Goal: Information Seeking & Learning: Learn about a topic

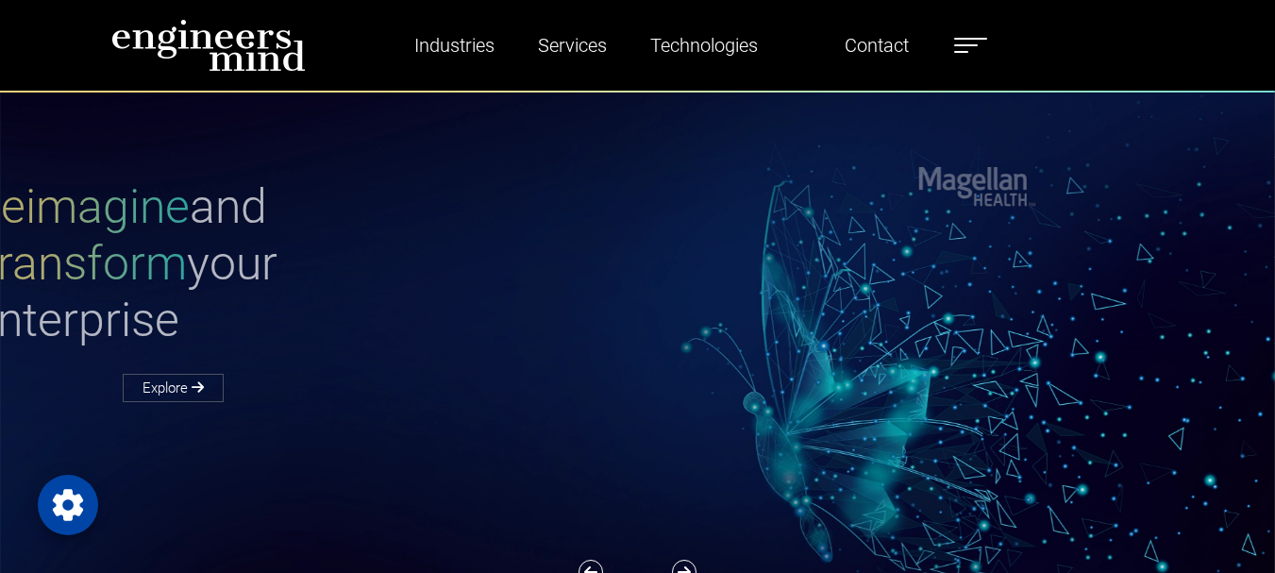
click at [969, 46] on label at bounding box center [970, 45] width 33 height 25
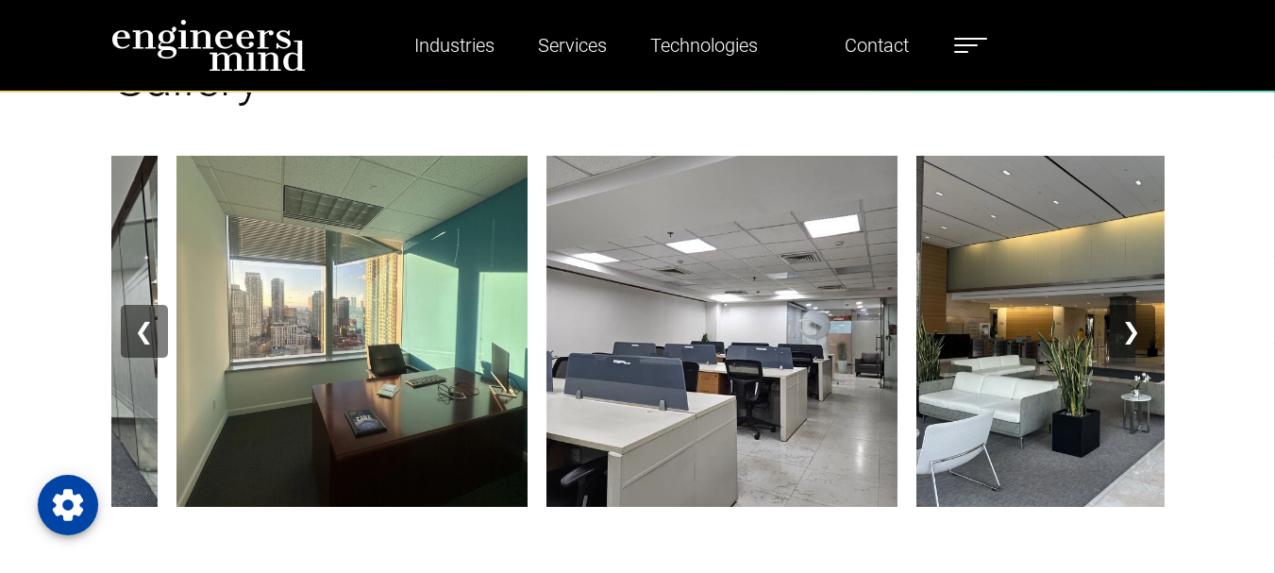
scroll to position [2258, 0]
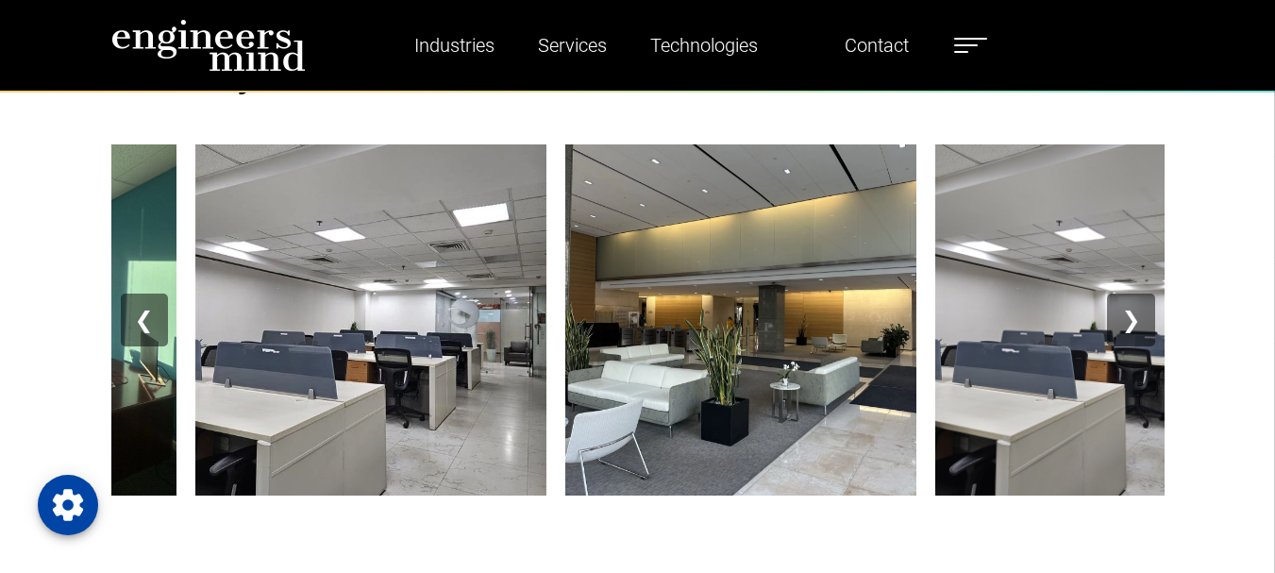
click at [1133, 321] on button "❯" at bounding box center [1130, 319] width 47 height 53
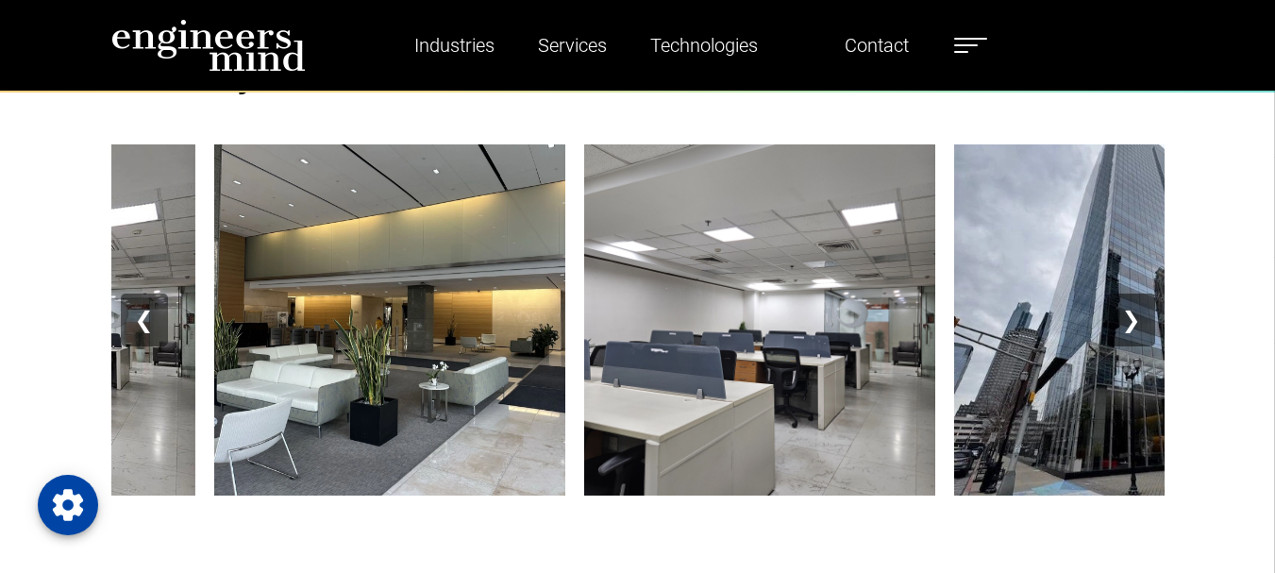
click at [1130, 325] on button "❯" at bounding box center [1130, 319] width 47 height 53
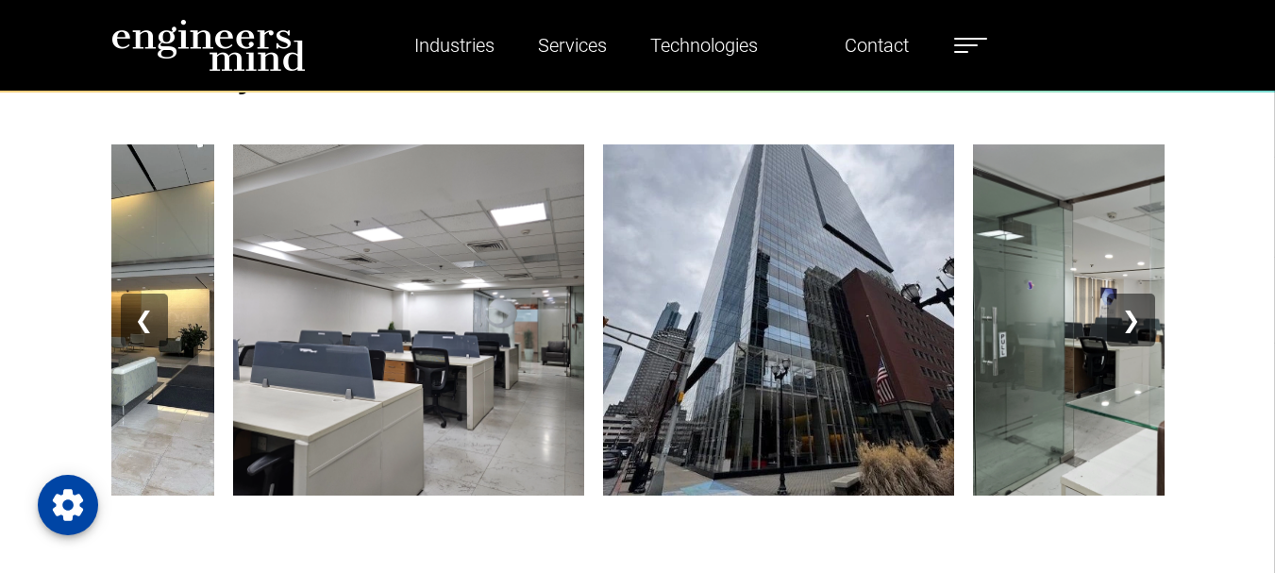
click at [1134, 320] on button "❯" at bounding box center [1130, 319] width 47 height 53
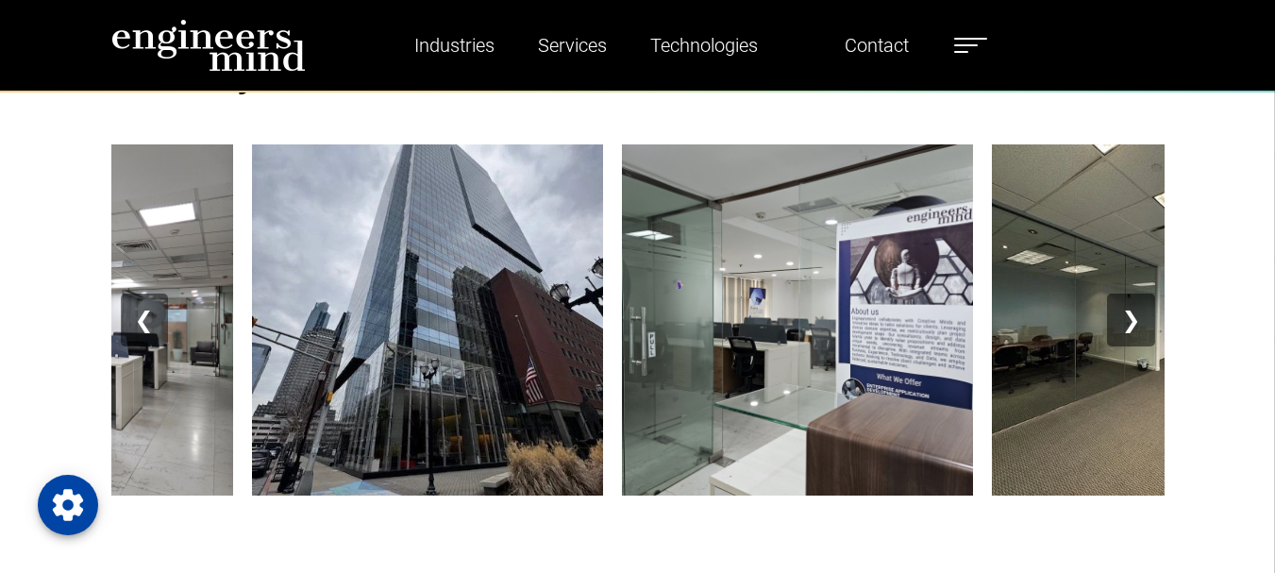
click at [1134, 320] on button "❯" at bounding box center [1130, 319] width 47 height 53
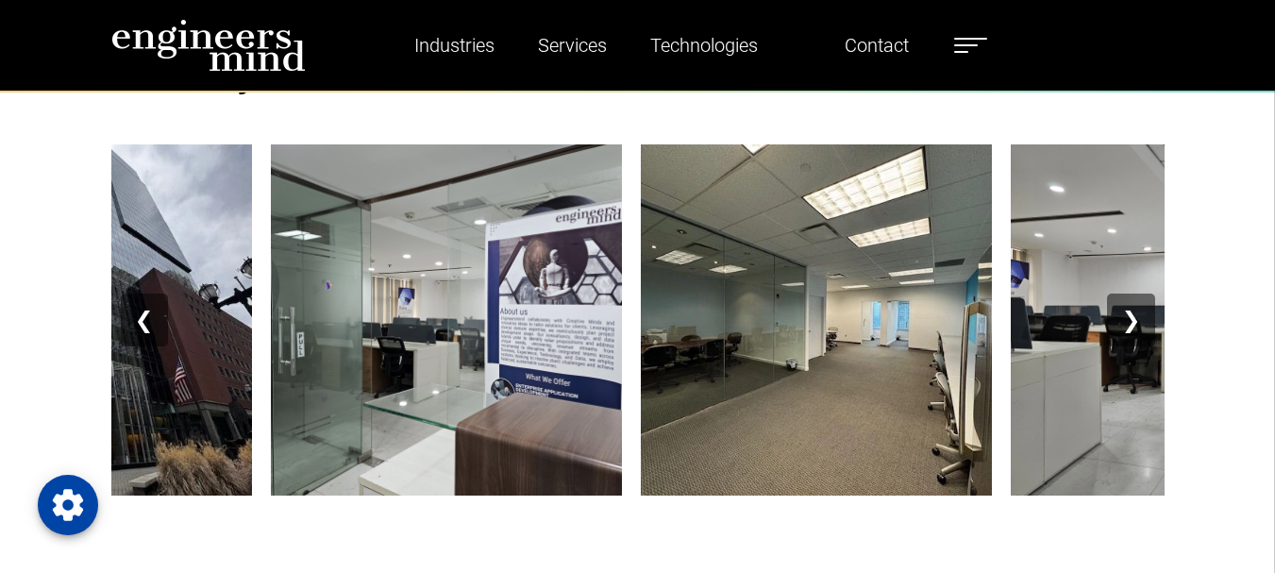
click at [1134, 321] on button "❯" at bounding box center [1130, 319] width 47 height 53
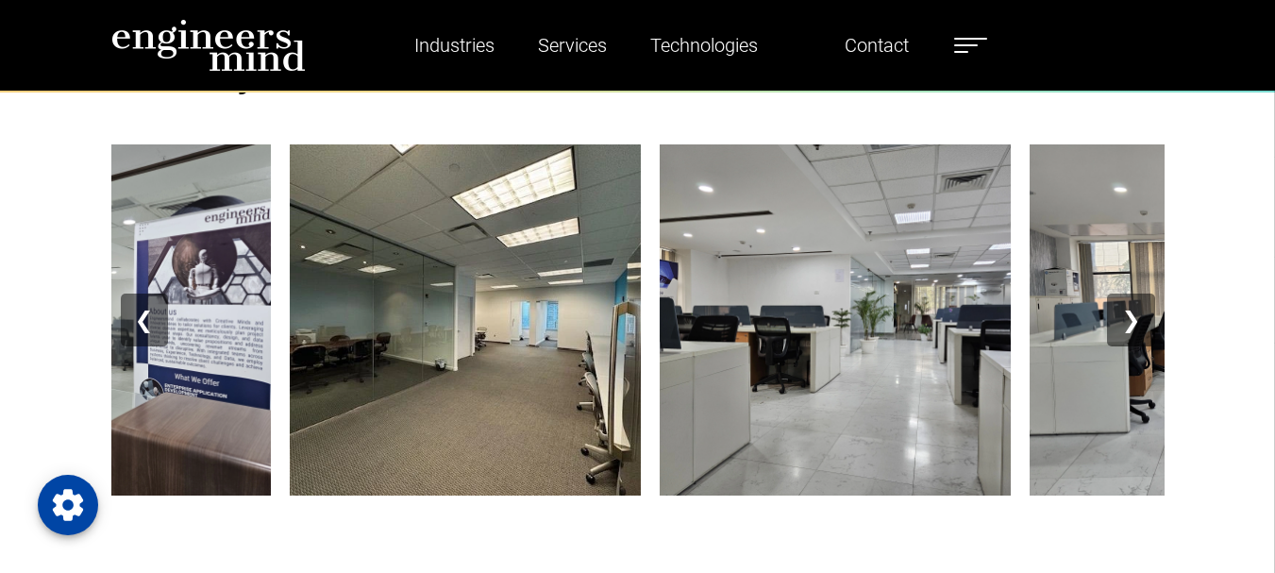
click at [1134, 321] on button "❯" at bounding box center [1130, 319] width 47 height 53
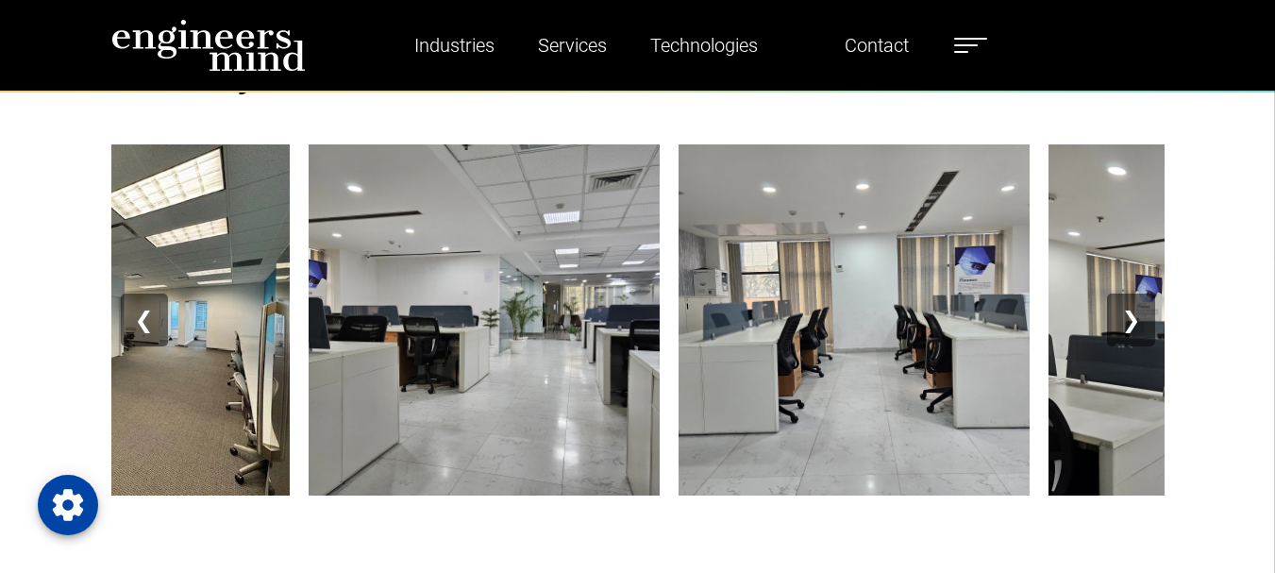
click at [1134, 321] on button "❯" at bounding box center [1130, 319] width 47 height 53
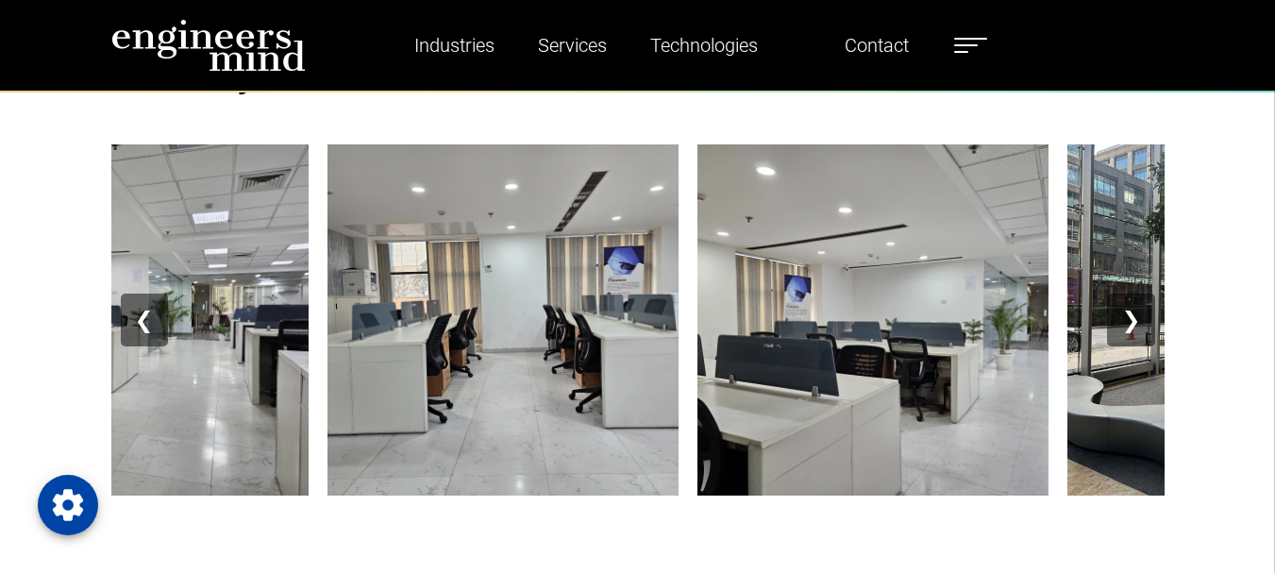
click at [1134, 321] on button "❯" at bounding box center [1130, 319] width 47 height 53
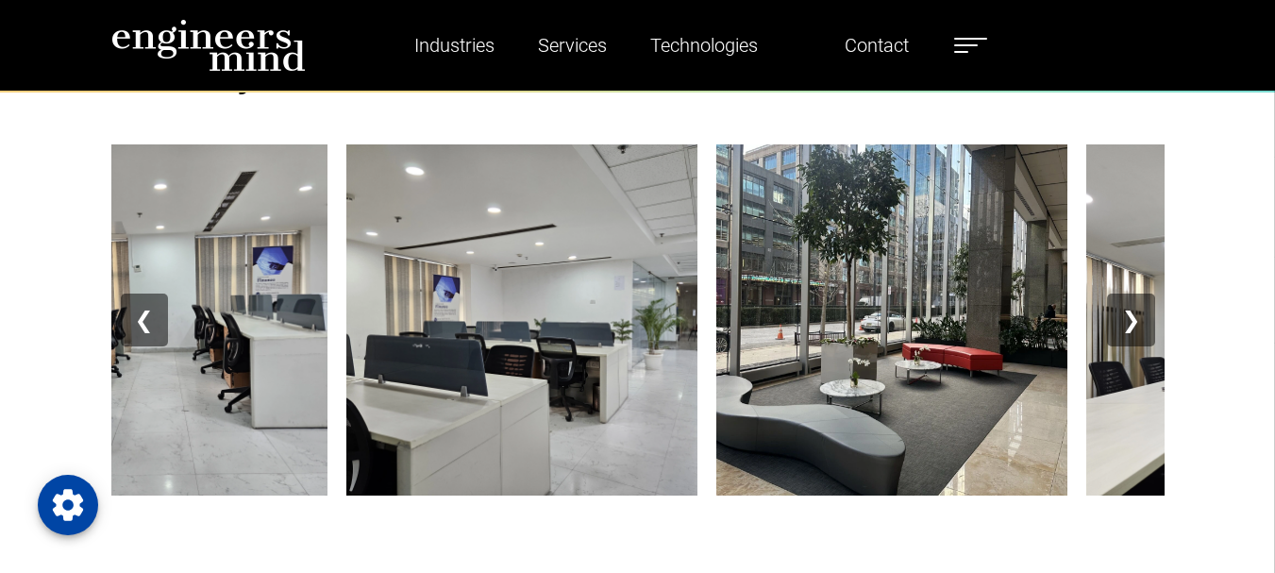
click at [1134, 321] on button "❯" at bounding box center [1130, 319] width 47 height 53
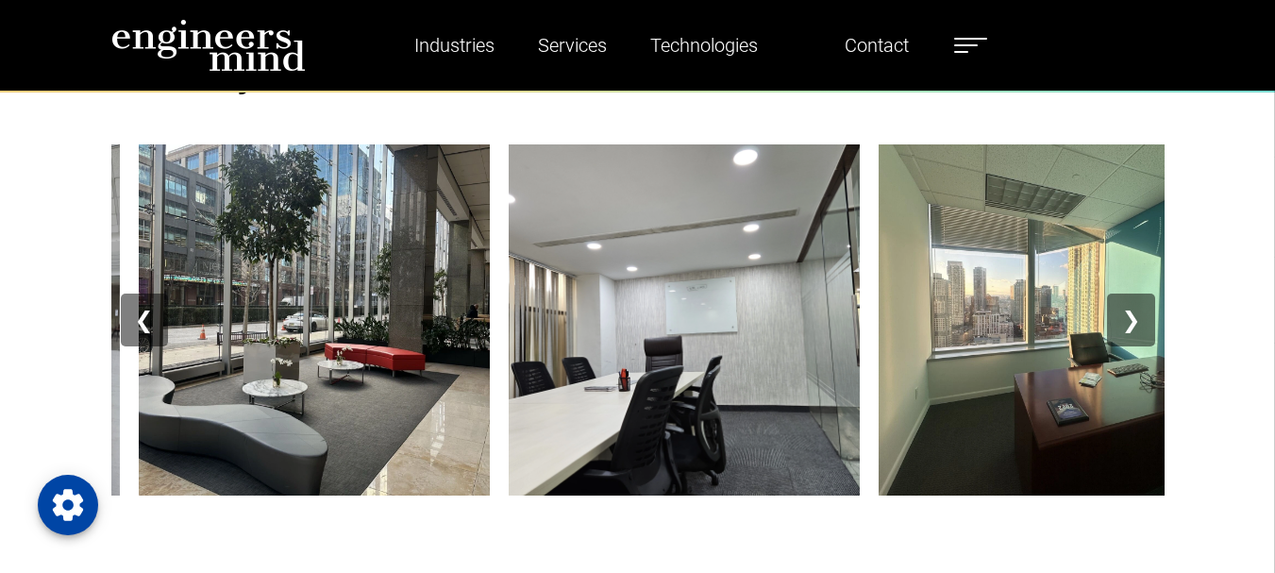
click at [1134, 321] on button "❯" at bounding box center [1130, 319] width 47 height 53
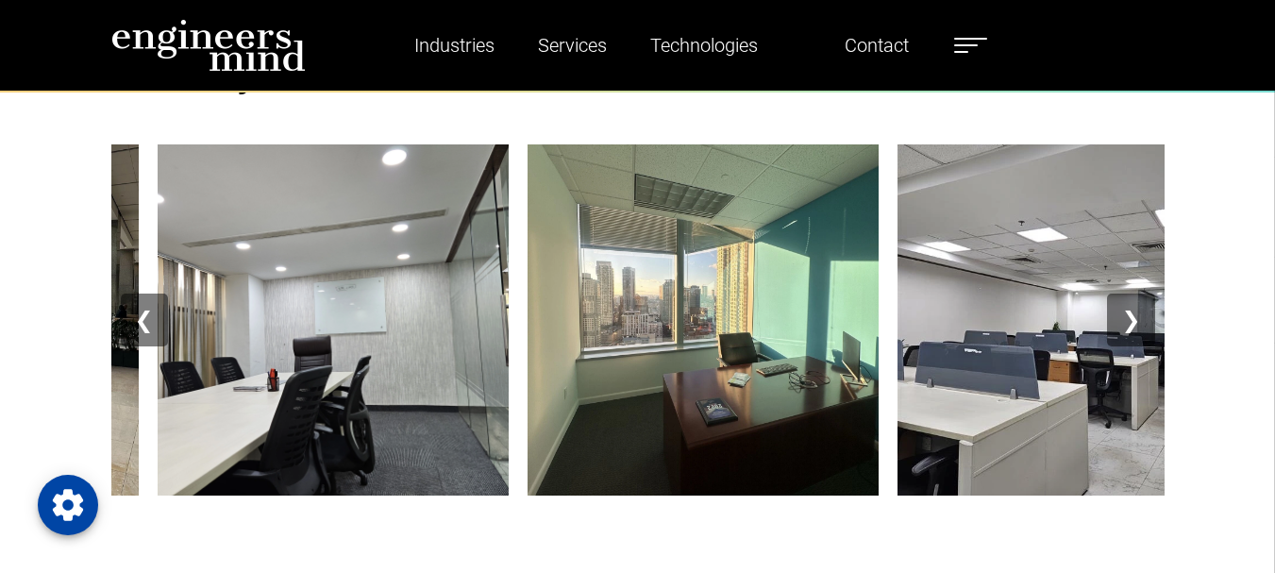
click at [1134, 321] on button "❯" at bounding box center [1130, 319] width 47 height 53
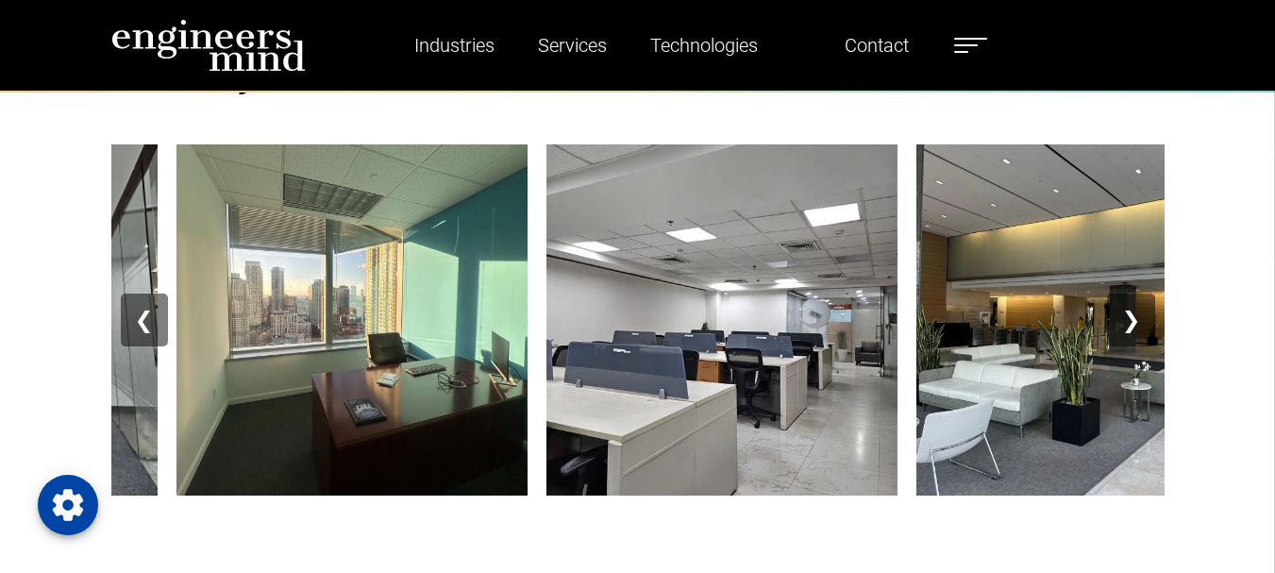
click at [1134, 322] on button "❯" at bounding box center [1130, 319] width 47 height 53
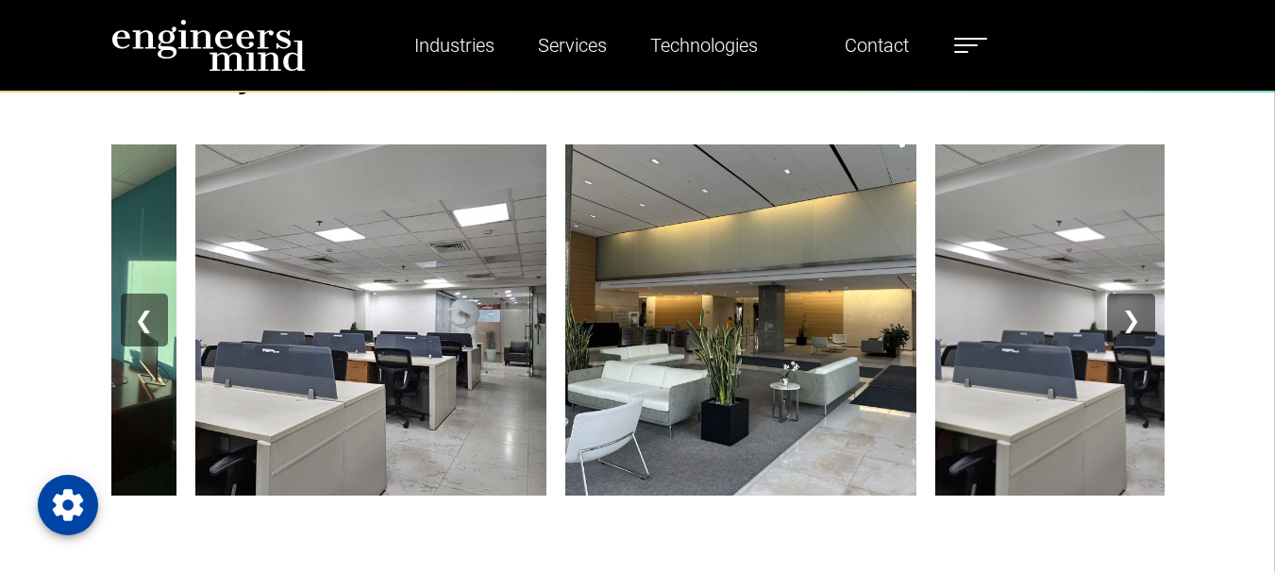
click at [1134, 323] on button "❯" at bounding box center [1130, 319] width 47 height 53
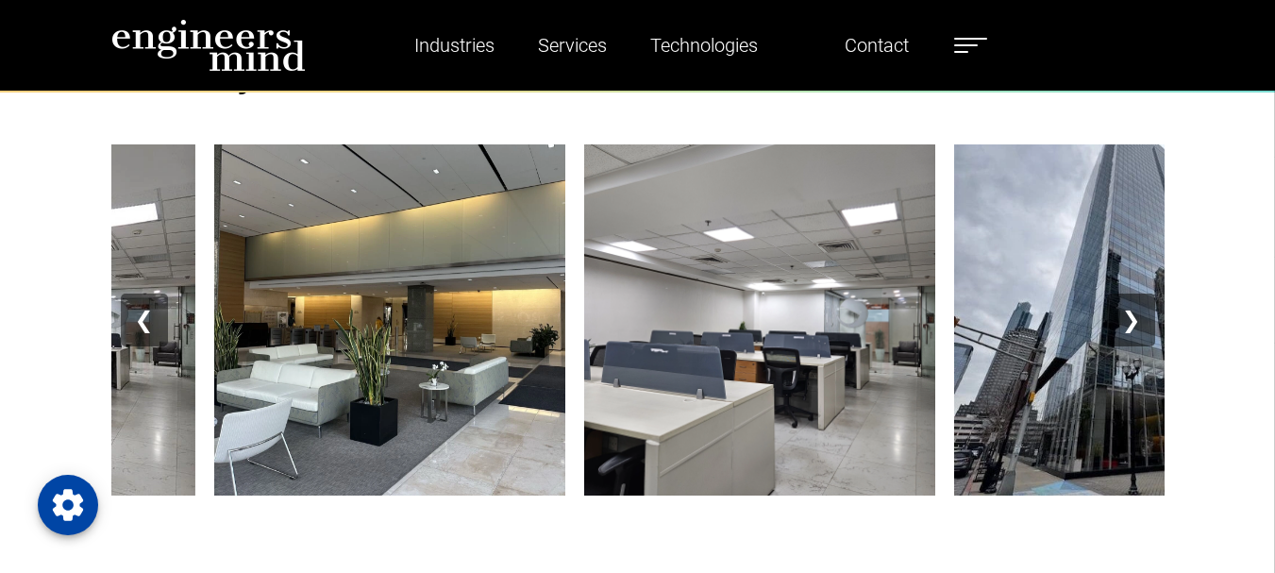
click at [1134, 323] on button "❯" at bounding box center [1130, 319] width 47 height 53
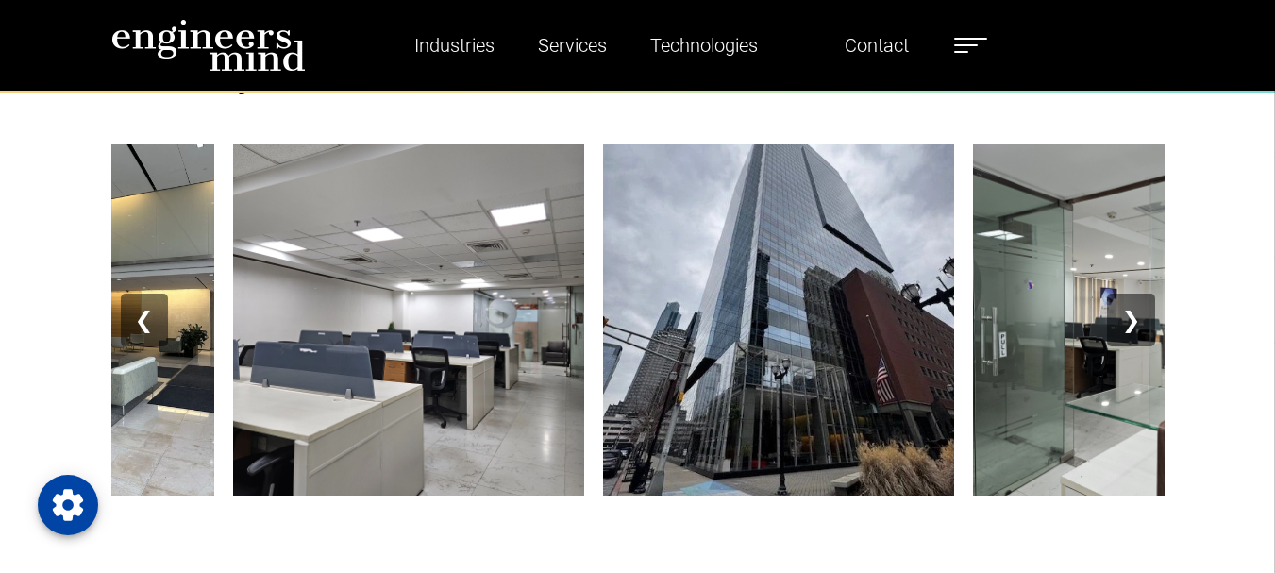
click at [1134, 321] on button "❯" at bounding box center [1130, 319] width 47 height 53
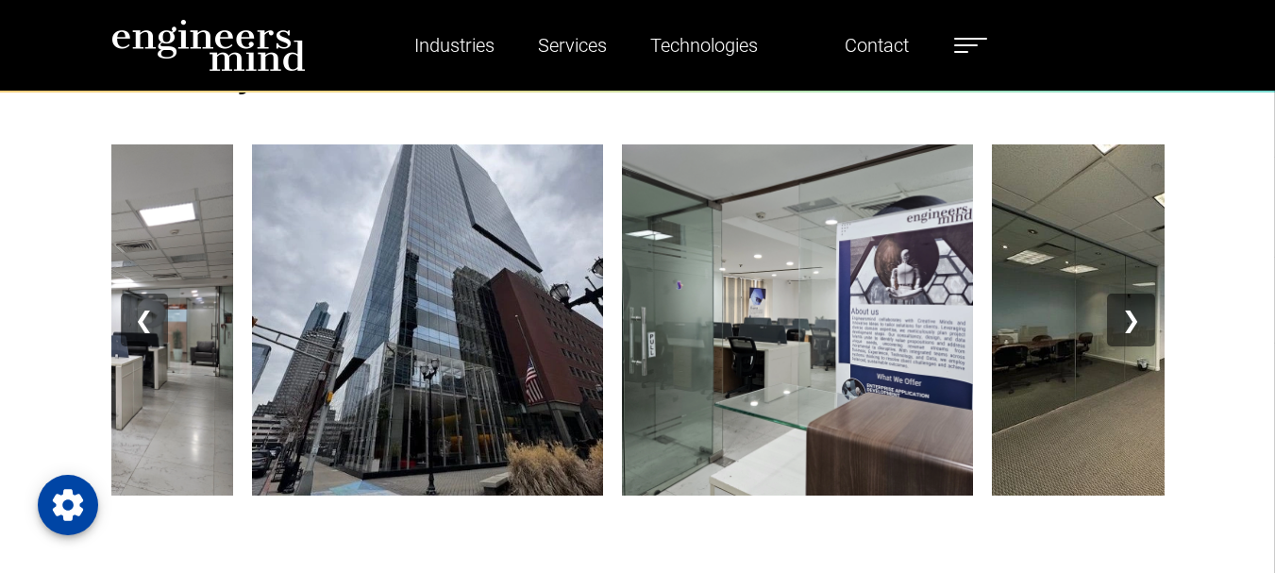
click at [1134, 321] on button "❯" at bounding box center [1130, 319] width 47 height 53
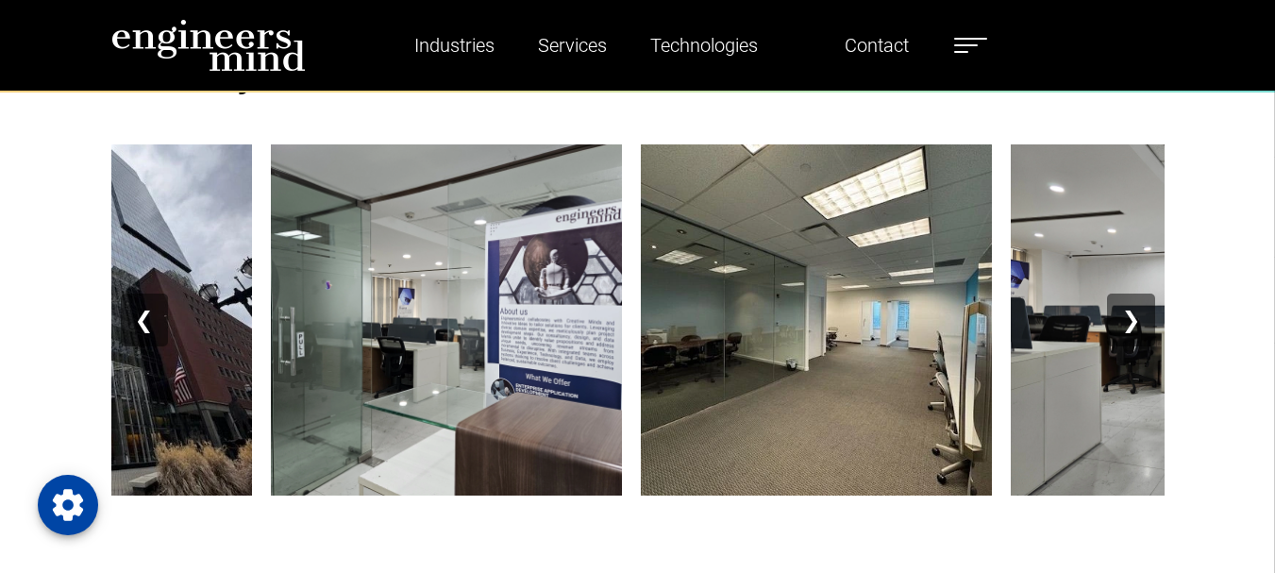
click at [1136, 319] on button "❯" at bounding box center [1130, 319] width 47 height 53
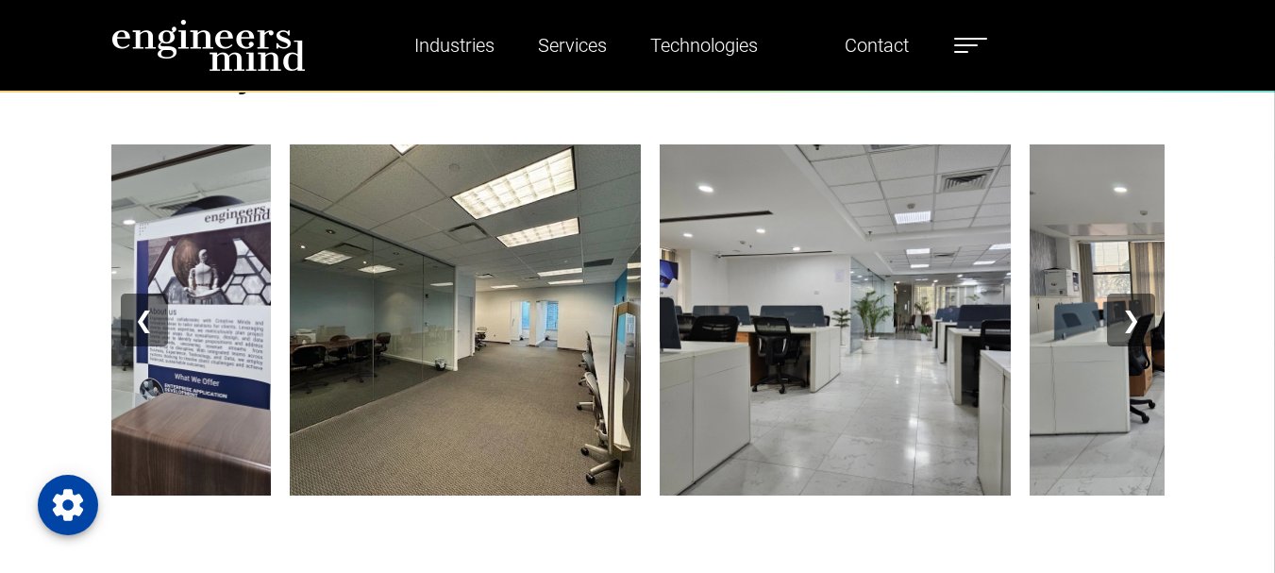
click at [1136, 319] on button "❯" at bounding box center [1130, 319] width 47 height 53
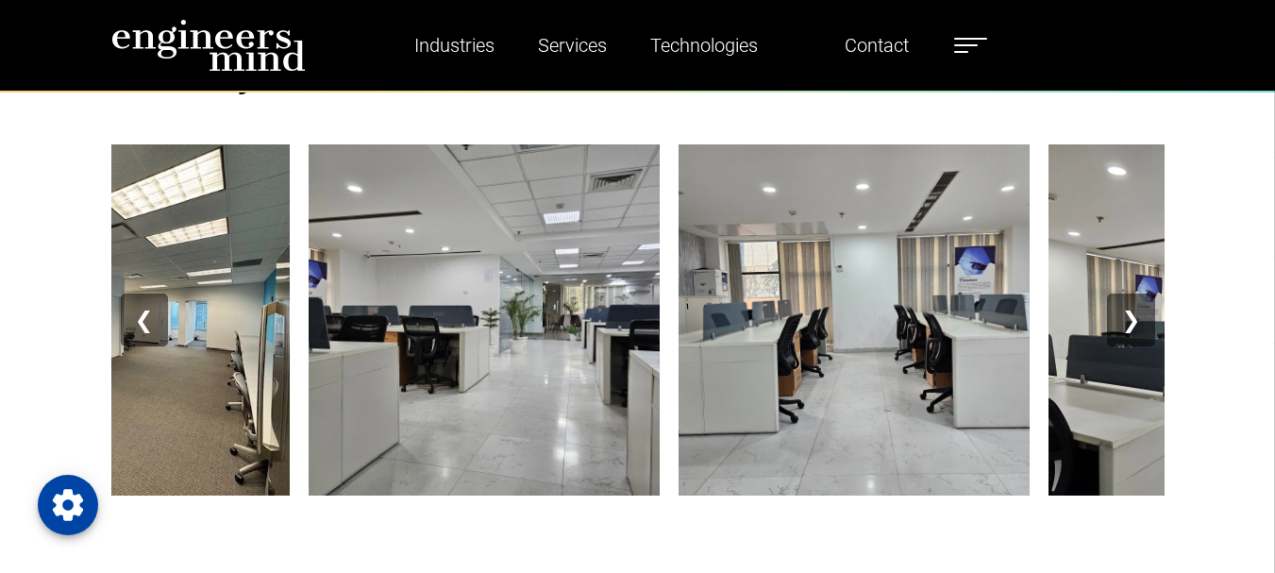
drag, startPoint x: 1136, startPoint y: 319, endPoint x: 1147, endPoint y: 308, distance: 16.0
click at [1141, 316] on button "❯" at bounding box center [1130, 319] width 47 height 53
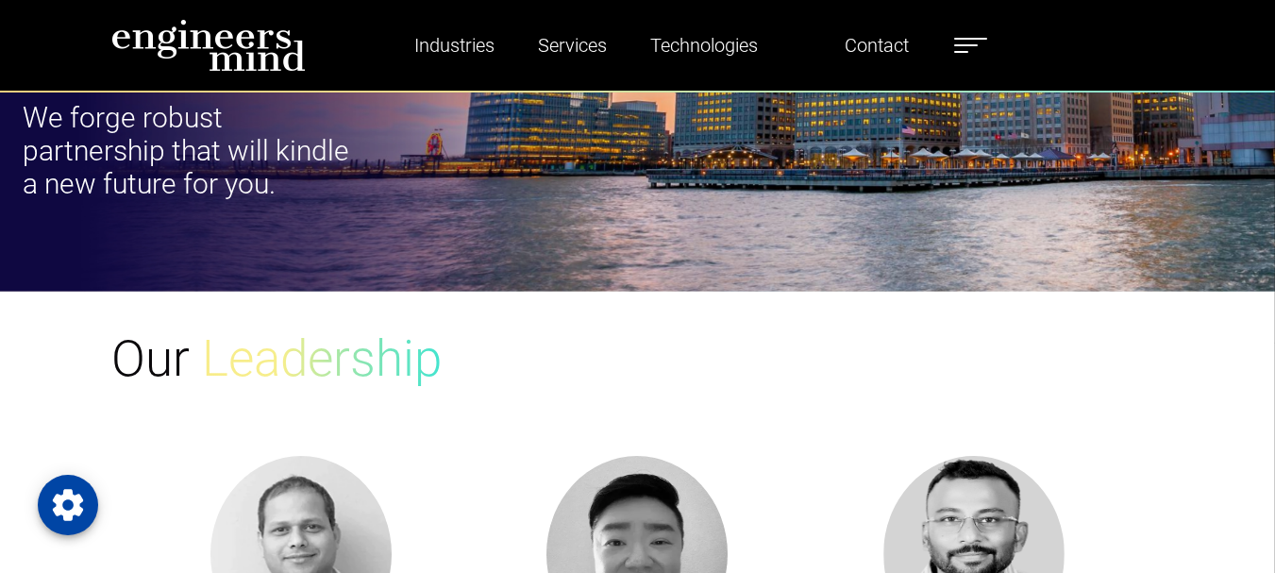
scroll to position [1070, 0]
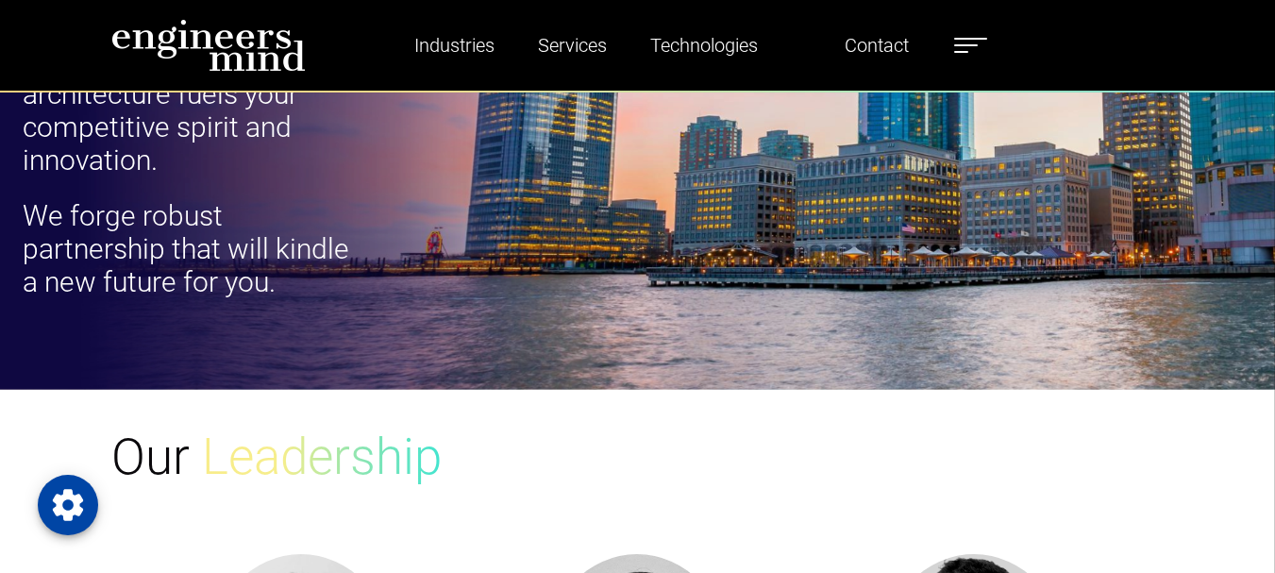
click at [963, 46] on label at bounding box center [970, 45] width 33 height 25
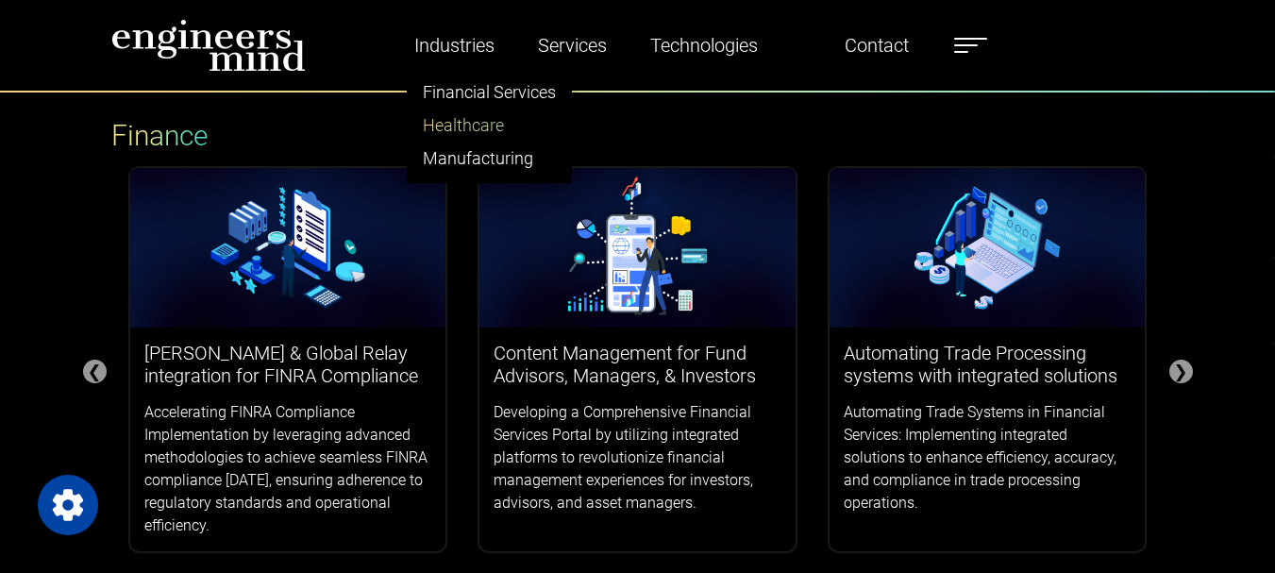
click at [473, 119] on link "Healthcare" at bounding box center [489, 125] width 163 height 33
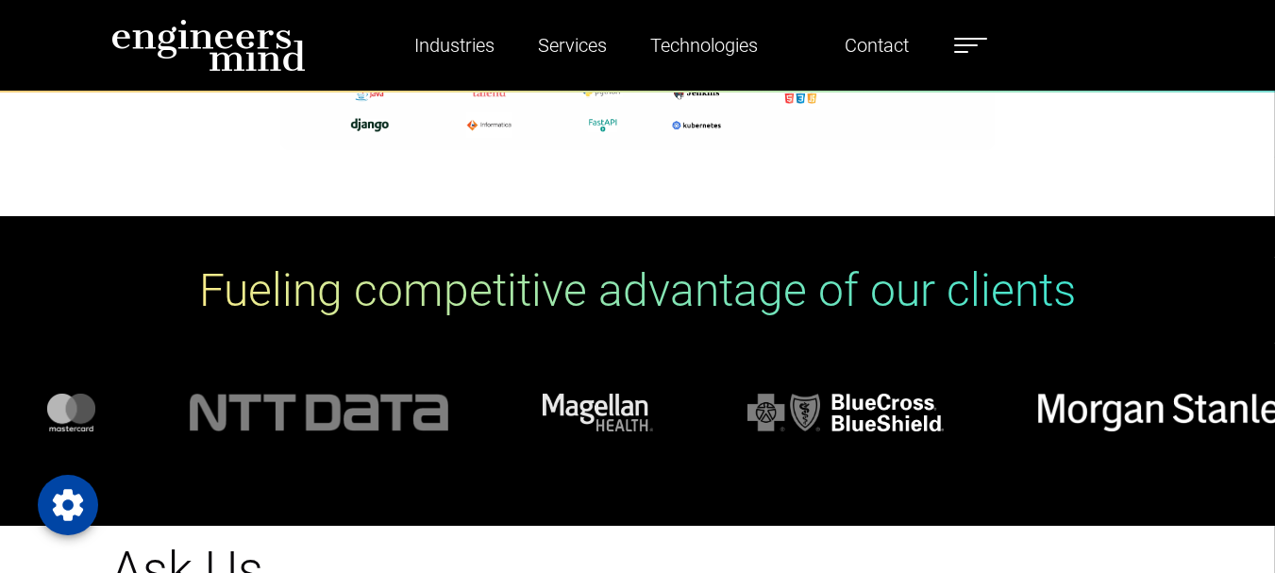
scroll to position [6700, 0]
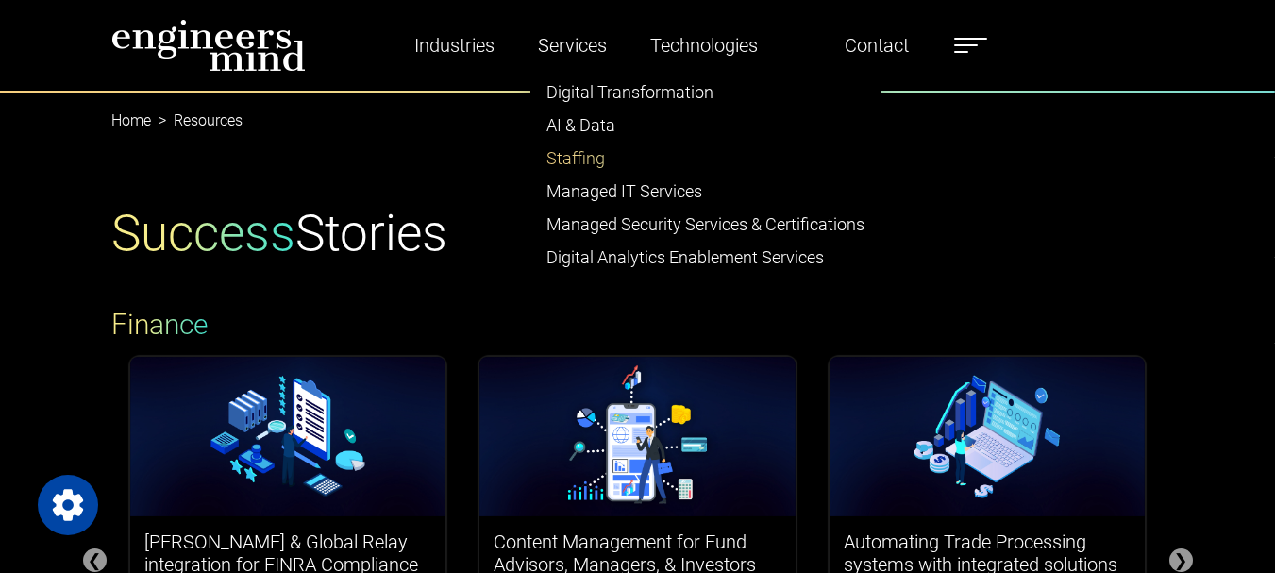
click at [588, 159] on link "Staffing" at bounding box center [705, 158] width 348 height 33
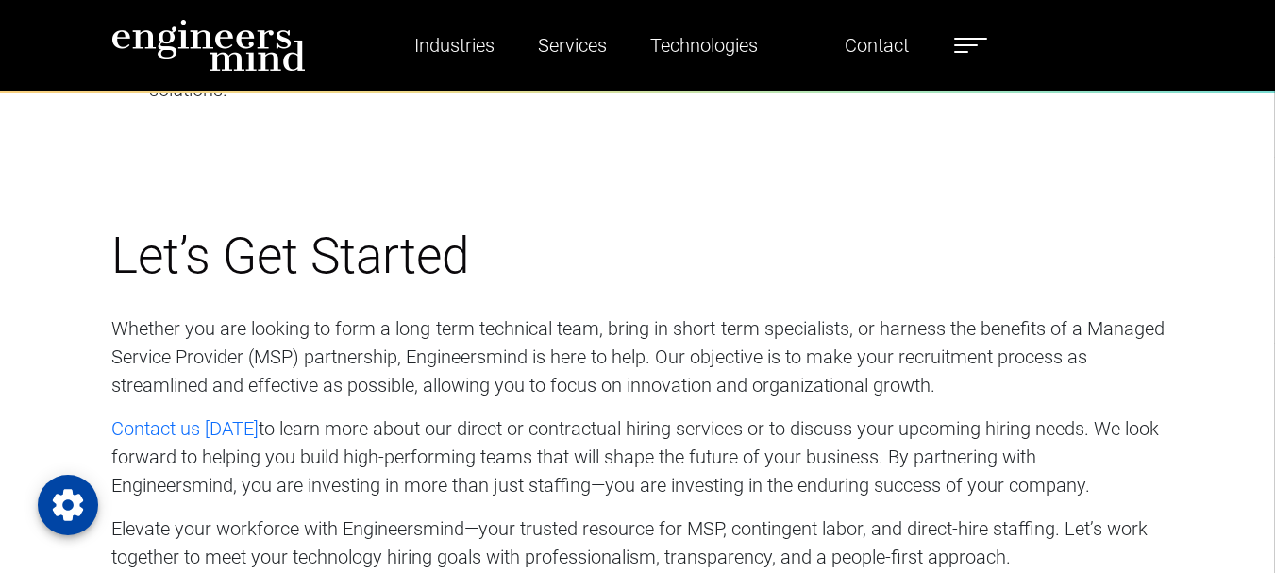
scroll to position [7885, 0]
